Goal: Information Seeking & Learning: Learn about a topic

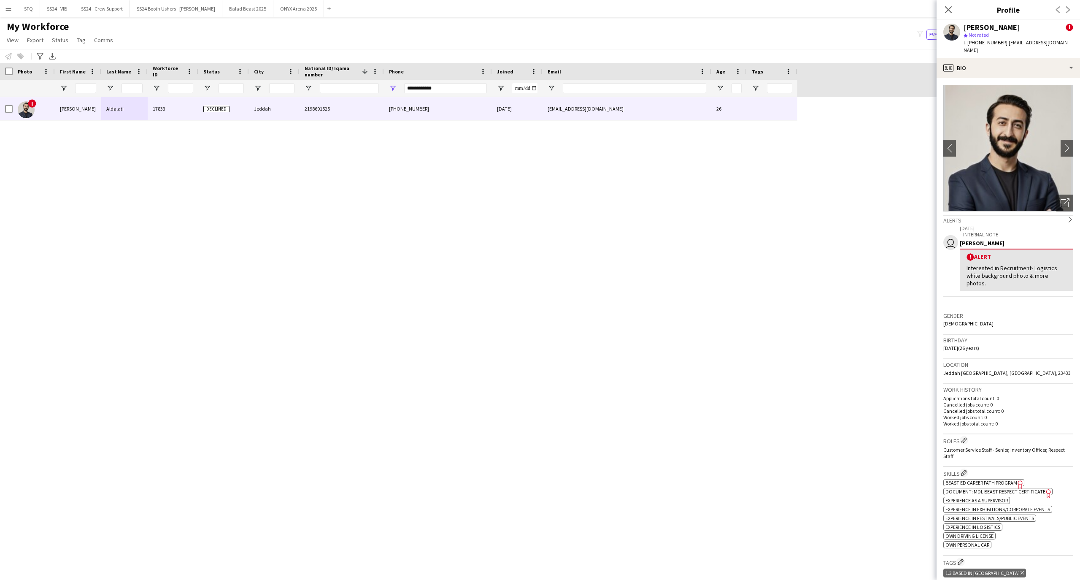
scroll to position [225, 0]
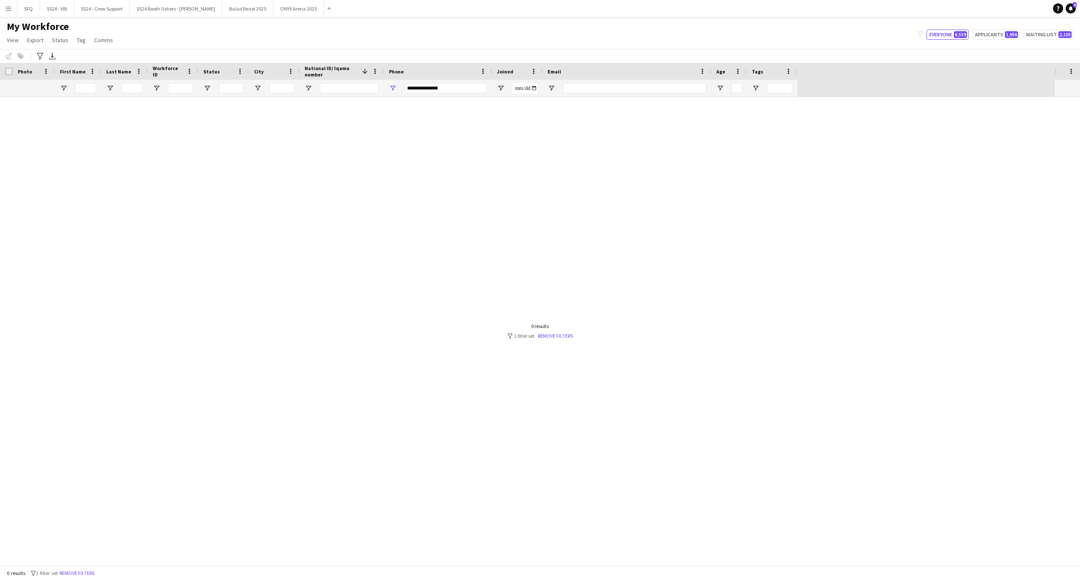
click at [430, 87] on input "**********" at bounding box center [445, 88] width 83 height 10
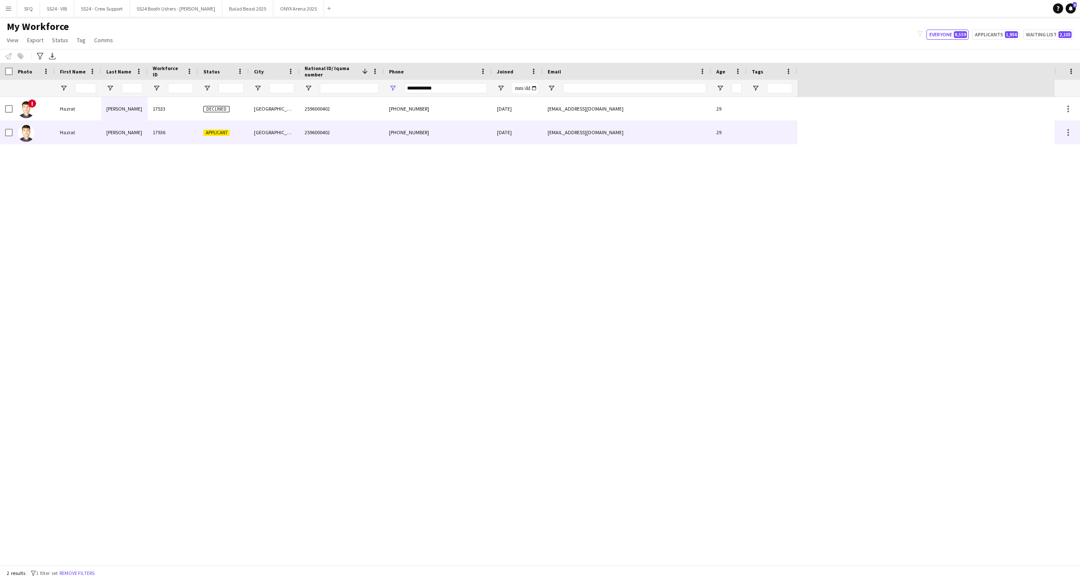
type input "**********"
click at [153, 134] on div "17936" at bounding box center [173, 132] width 51 height 23
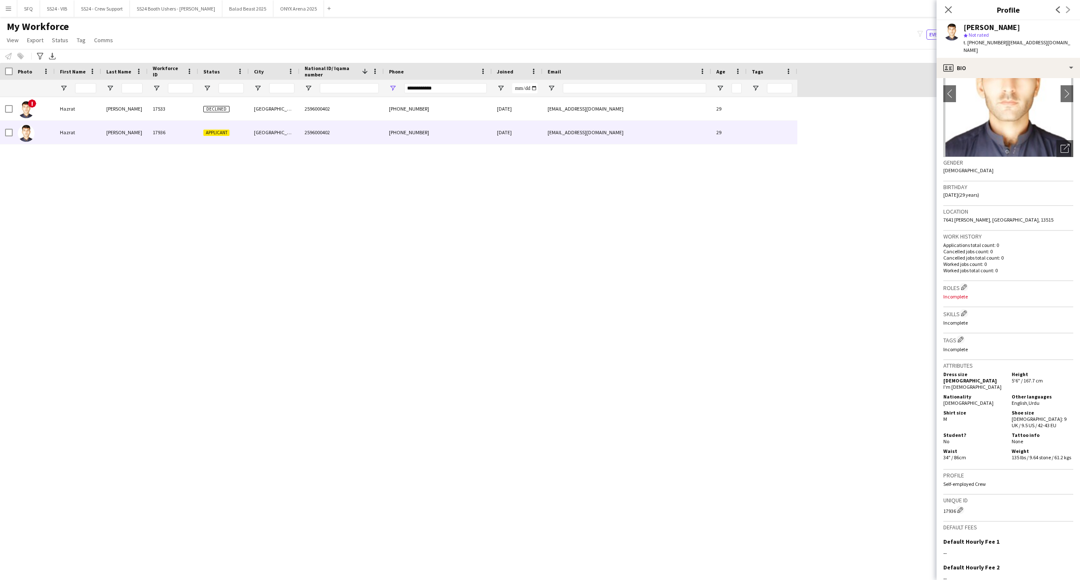
scroll to position [112, 0]
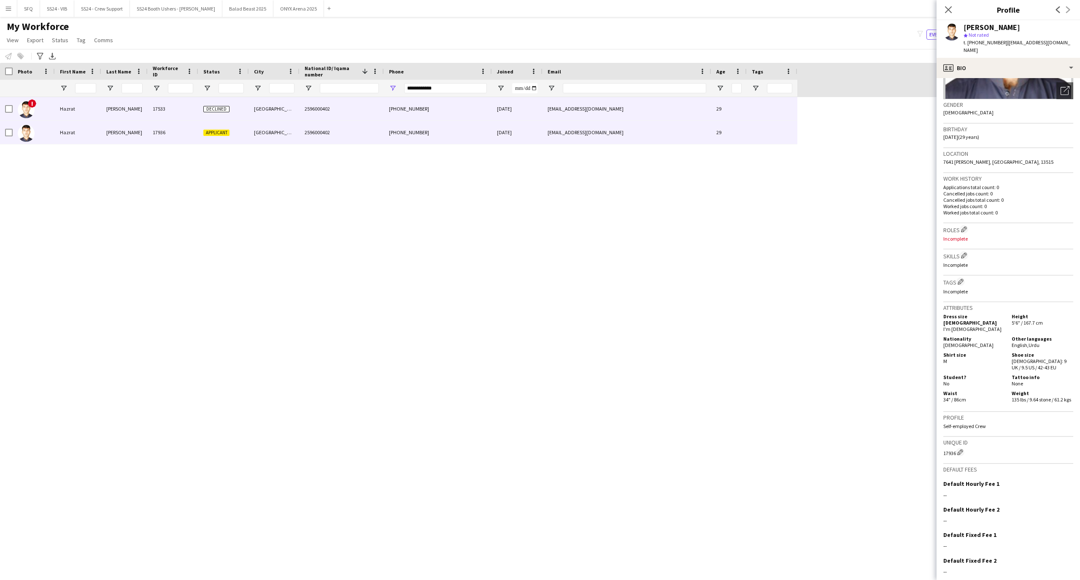
click at [582, 113] on div "[EMAIL_ADDRESS][DOMAIN_NAME]" at bounding box center [627, 108] width 169 height 23
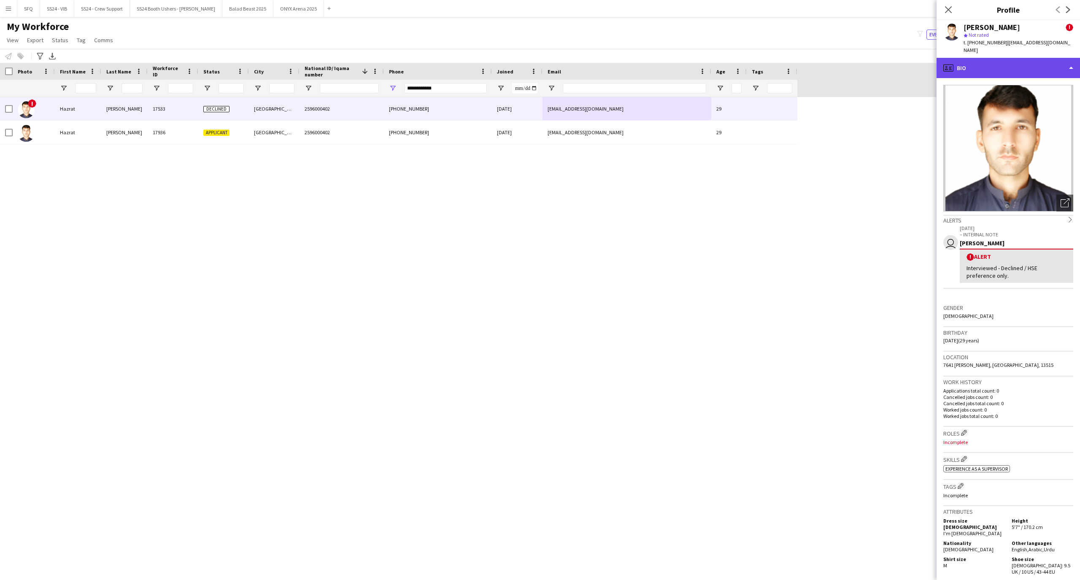
click at [1020, 58] on div "profile Bio" at bounding box center [1008, 68] width 143 height 20
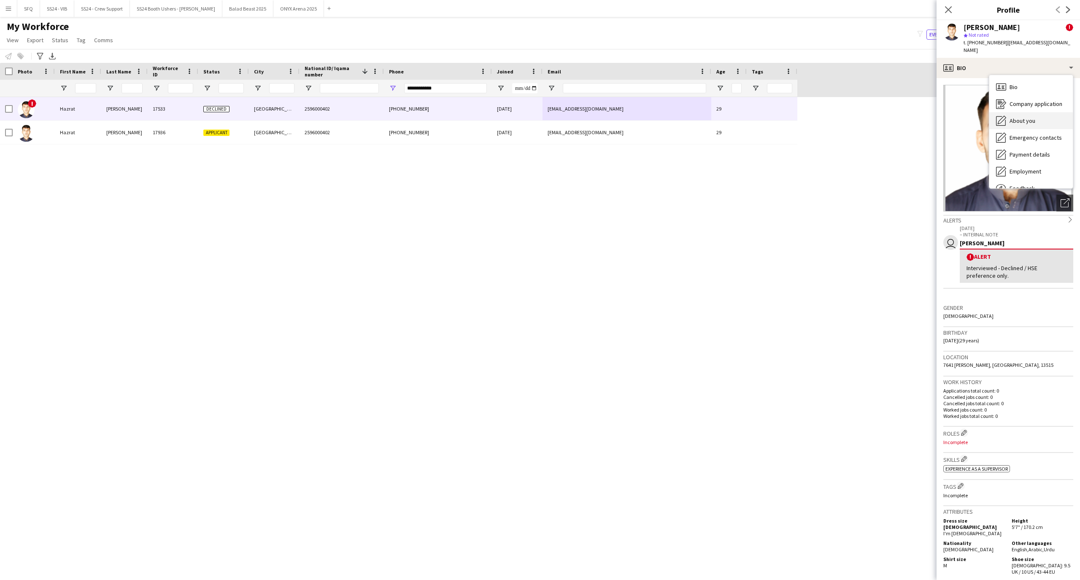
click at [1024, 117] on span "About you" at bounding box center [1023, 121] width 26 height 8
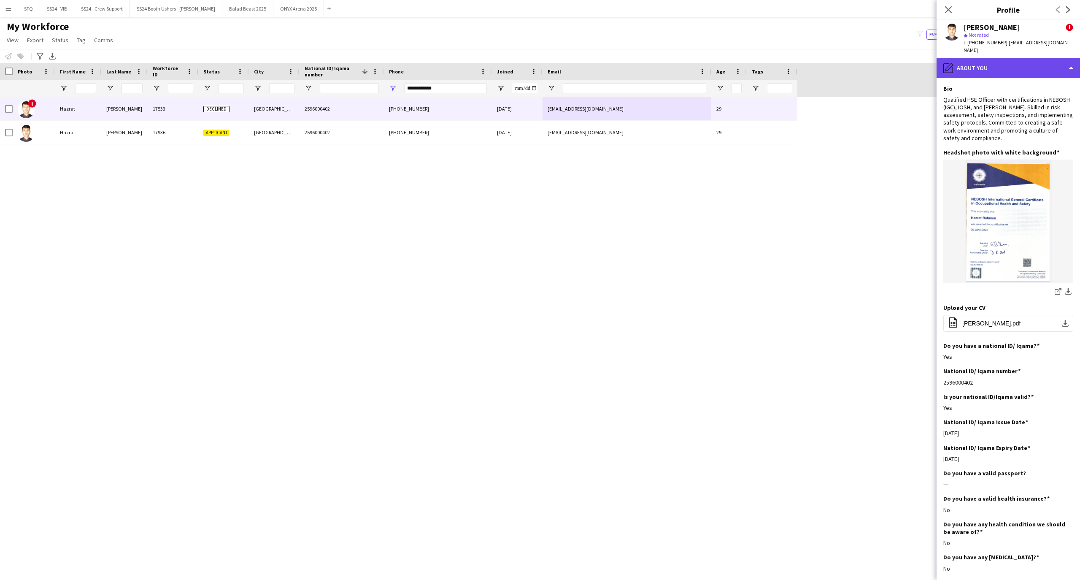
click at [1016, 62] on div "pencil4 About you" at bounding box center [1008, 68] width 143 height 20
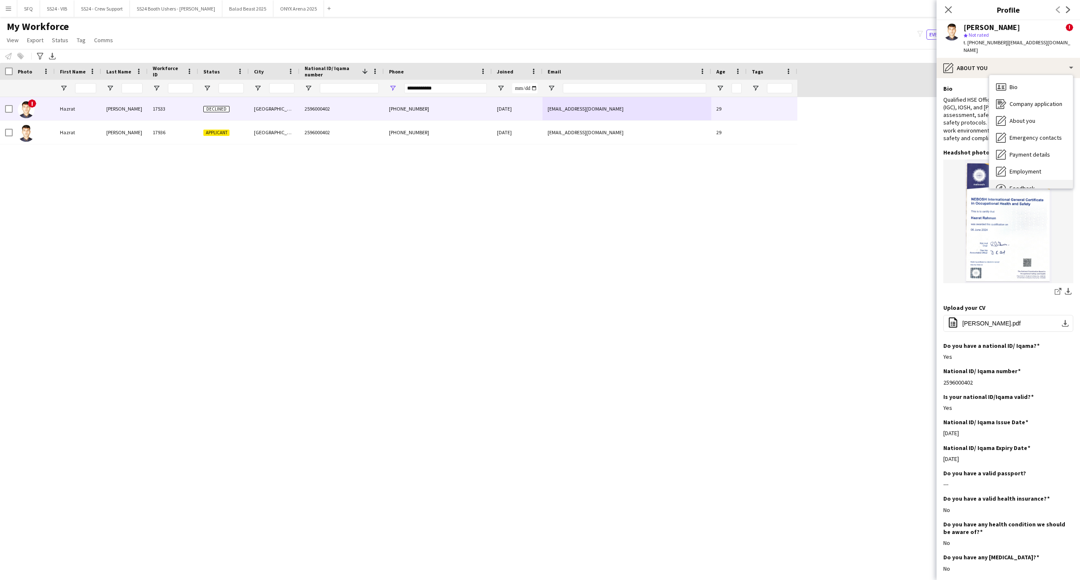
click at [1049, 180] on div "Feedback Feedback" at bounding box center [1032, 188] width 84 height 17
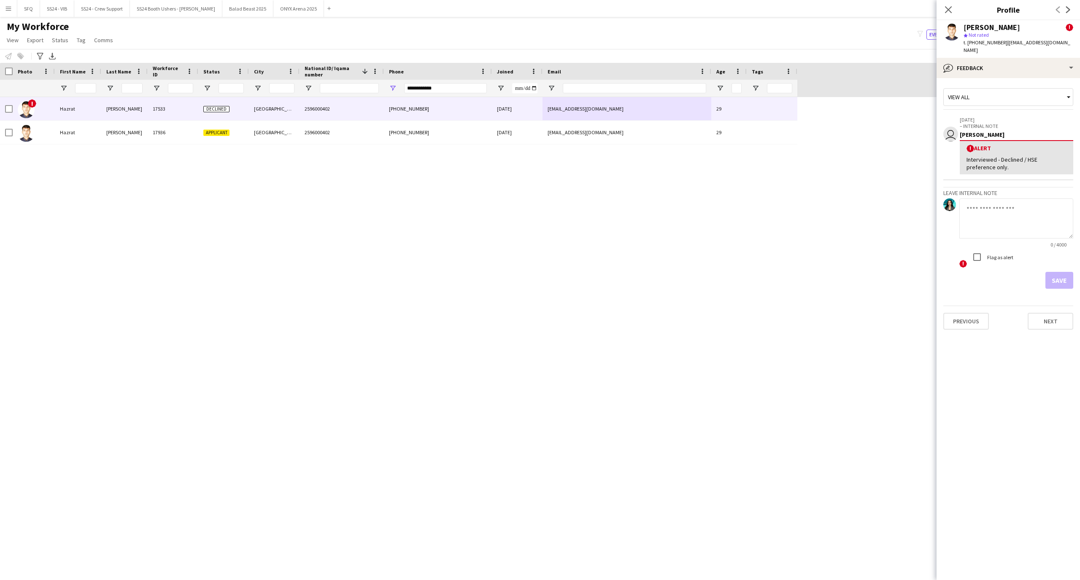
click at [998, 156] on div "Interviewed - Declined / HSE preference only." at bounding box center [1017, 163] width 100 height 15
click at [996, 156] on div "Interviewed - Declined / HSE preference only." at bounding box center [1017, 163] width 100 height 15
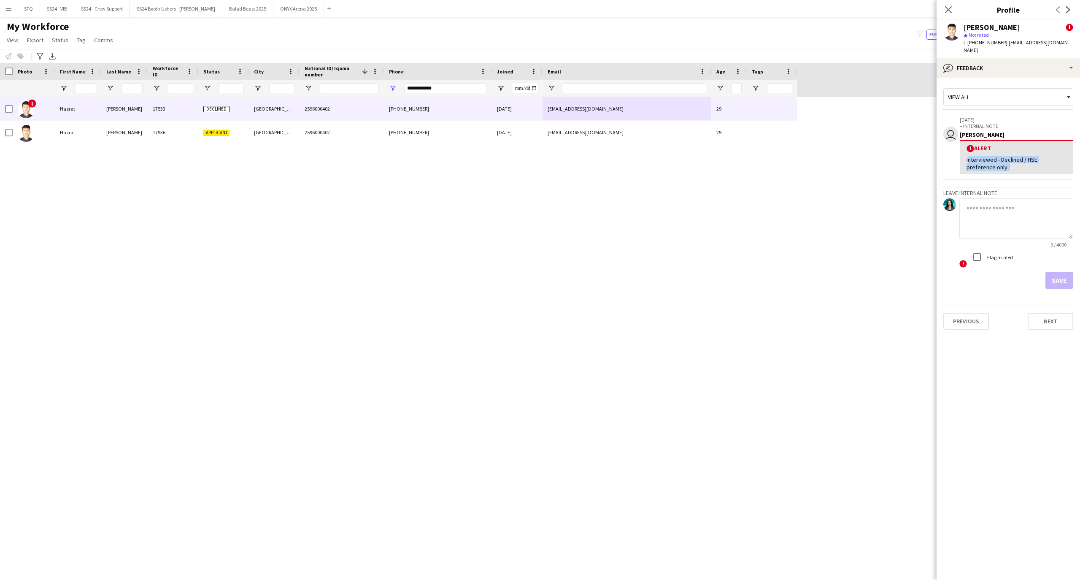
click at [996, 156] on div "Interviewed - Declined / HSE preference only." at bounding box center [1017, 163] width 100 height 15
